Goal: Find specific page/section: Find specific page/section

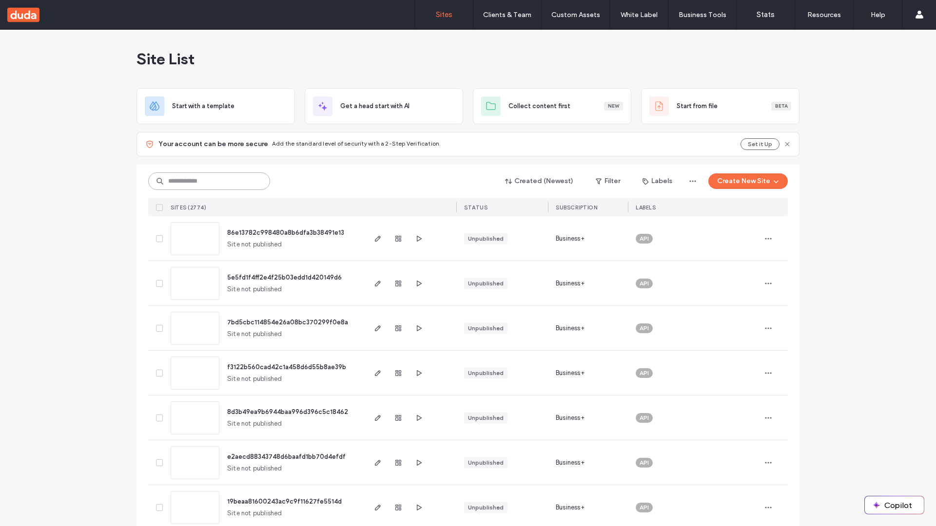
click at [206, 181] on input at bounding box center [209, 182] width 122 height 18
type input "**********"
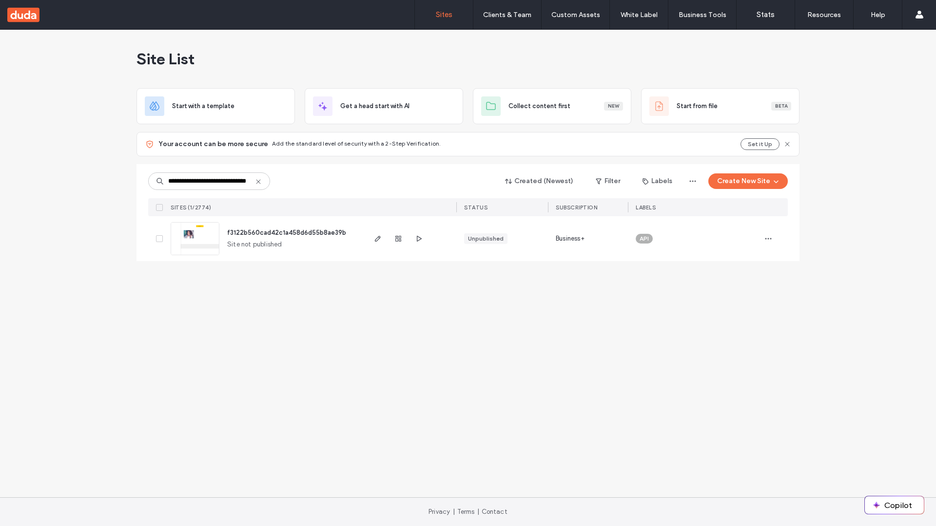
click at [287, 232] on span "f3122b560cad42c1a458d6d55b8ae39b" at bounding box center [286, 232] width 119 height 7
